Goal: Task Accomplishment & Management: Manage account settings

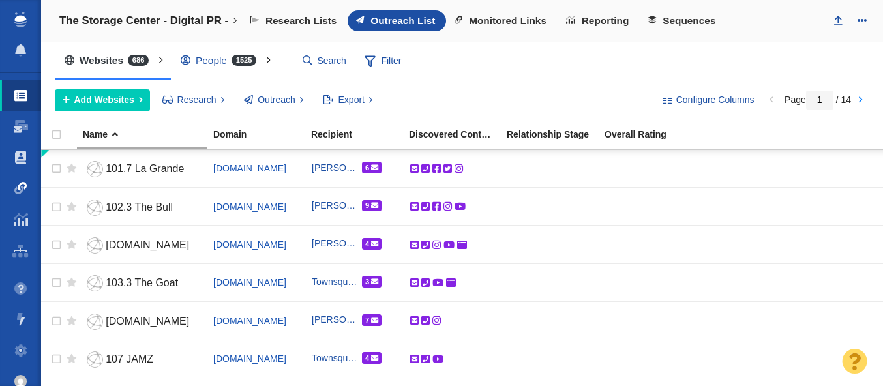
click at [19, 188] on span at bounding box center [20, 188] width 13 height 13
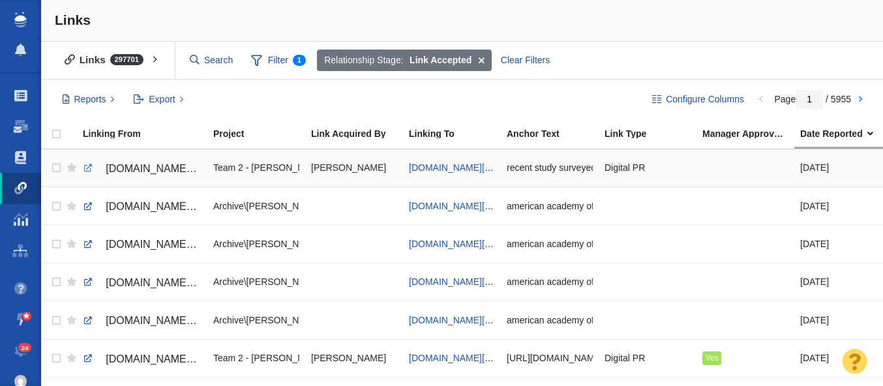
click at [87, 165] on link at bounding box center [88, 168] width 12 height 12
click at [434, 168] on span "blog.teamsoftware.com/the-hidden-cost-of-sick-days/" at bounding box center [457, 167] width 96 height 10
click at [83, 169] on link at bounding box center [88, 168] width 12 height 12
checkbox input "true"
click at [57, 168] on input "checkbox" at bounding box center [55, 168] width 20 height 29
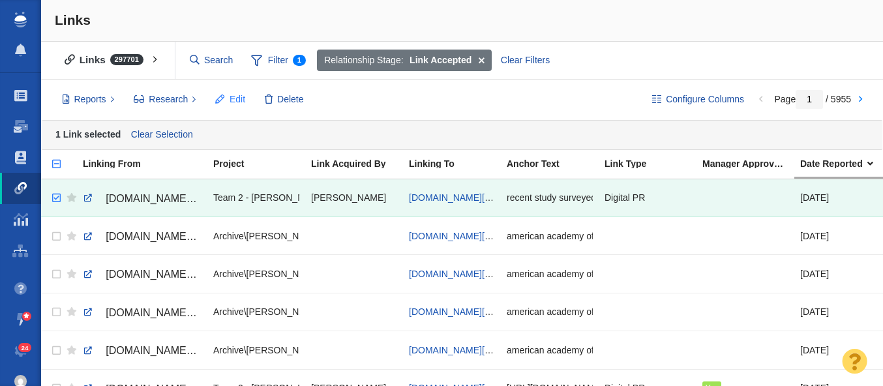
click at [230, 100] on span "Edit" at bounding box center [237, 100] width 16 height 14
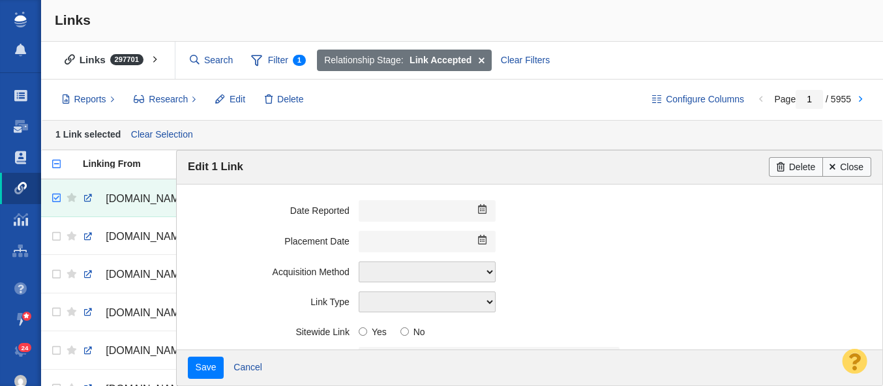
scroll to position [372, 0]
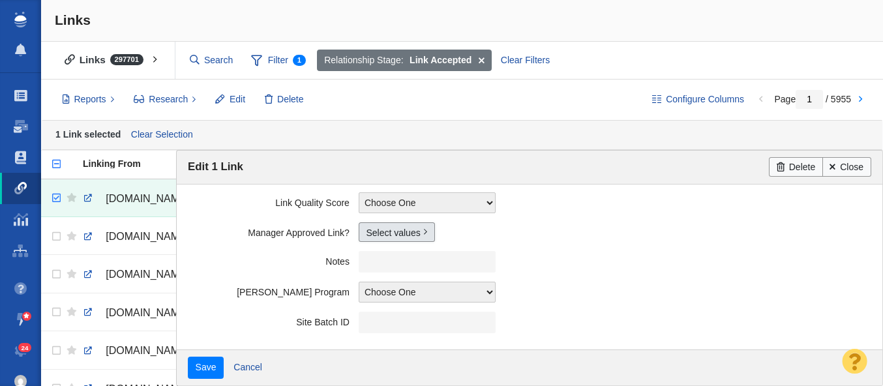
click at [390, 231] on link "Select values" at bounding box center [396, 232] width 76 height 20
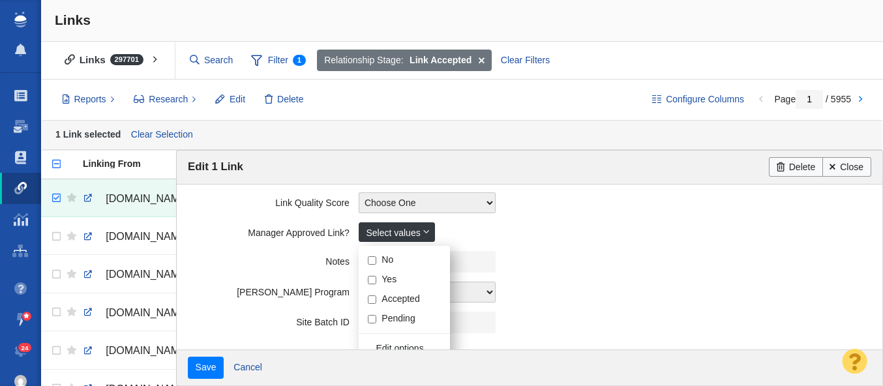
click at [372, 282] on input "Yes" at bounding box center [372, 280] width 8 height 8
checkbox input "true"
click at [250, 262] on label "Notes" at bounding box center [273, 259] width 171 height 16
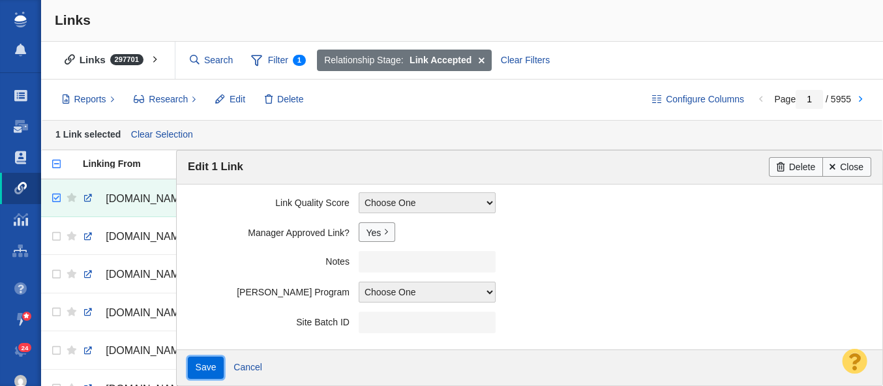
click at [209, 367] on input "Save" at bounding box center [206, 368] width 36 height 22
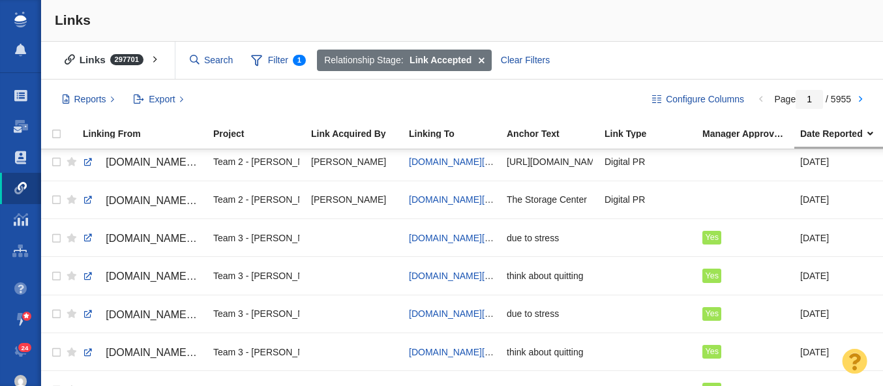
scroll to position [0, 0]
